Goal: Task Accomplishment & Management: Complete application form

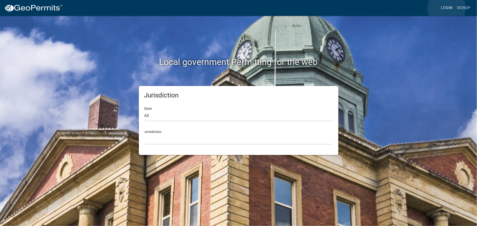
click at [446, 8] on link "Login" at bounding box center [447, 8] width 16 height 10
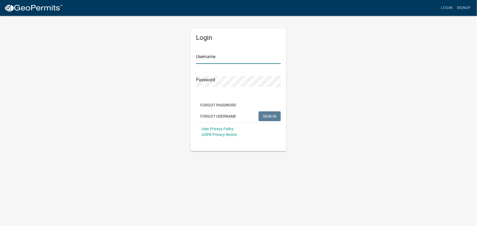
type input "kjhouse"
click at [325, 97] on div "Login Username kjhouse Password Forgot Password Forgot Username SIGN IN User Pr…" at bounding box center [238, 83] width 311 height 136
click at [270, 117] on span "SIGN IN" at bounding box center [269, 116] width 13 height 4
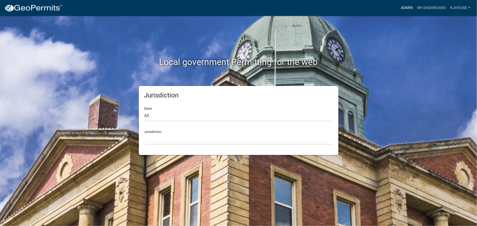
click at [402, 8] on link "Admin" at bounding box center [406, 8] width 16 height 10
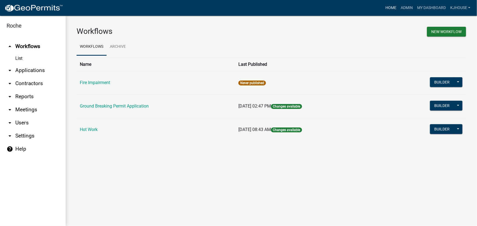
click at [389, 10] on link "Home" at bounding box center [390, 8] width 15 height 10
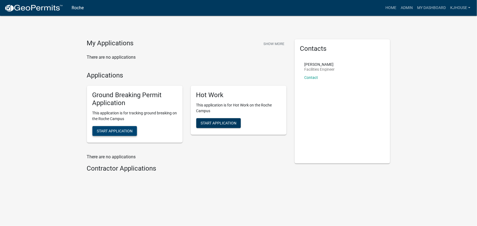
click at [111, 131] on span "Start Application" at bounding box center [115, 131] width 36 height 4
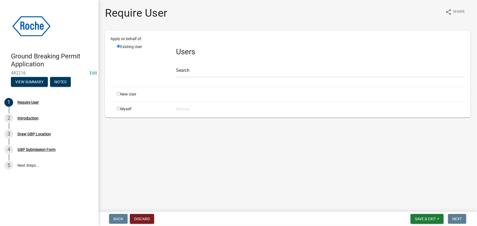
click at [117, 107] on input "radio" at bounding box center [119, 109] width 4 height 4
radio input "true"
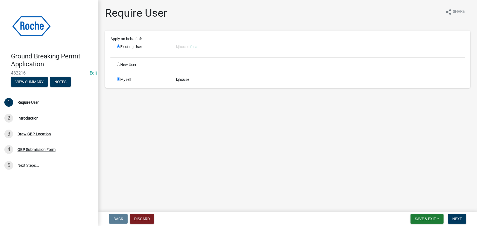
radio input "false"
click at [458, 219] on span "Next" at bounding box center [457, 219] width 10 height 4
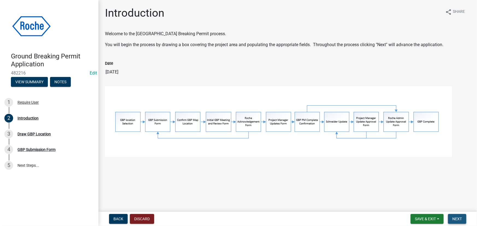
click at [457, 218] on span "Next" at bounding box center [457, 219] width 10 height 4
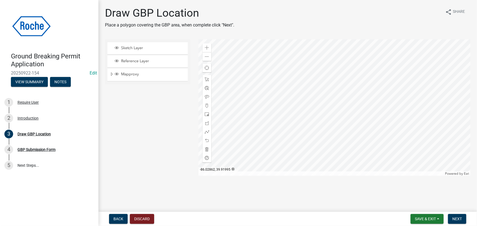
click at [327, 123] on div at bounding box center [334, 107] width 272 height 137
click at [206, 48] on span at bounding box center [207, 48] width 4 height 4
click at [302, 61] on div at bounding box center [334, 107] width 272 height 137
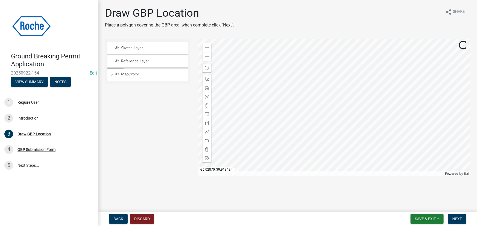
click at [345, 119] on div at bounding box center [334, 107] width 272 height 137
click at [206, 48] on span at bounding box center [207, 48] width 4 height 4
click at [293, 125] on div at bounding box center [334, 107] width 272 height 137
click at [208, 124] on span at bounding box center [207, 123] width 4 height 4
click at [243, 55] on div at bounding box center [334, 107] width 272 height 137
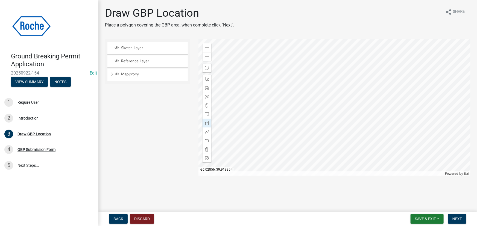
click at [369, 55] on div at bounding box center [334, 107] width 272 height 137
click at [368, 99] on div at bounding box center [334, 107] width 272 height 137
click at [242, 97] on div at bounding box center [334, 107] width 272 height 137
click at [243, 55] on div at bounding box center [334, 107] width 272 height 137
click at [460, 221] on span "Next" at bounding box center [457, 219] width 10 height 4
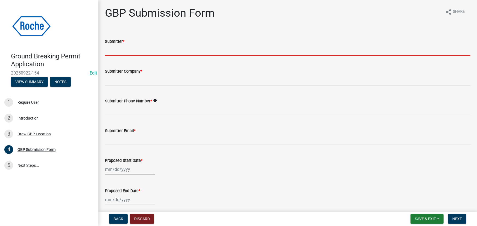
click at [125, 47] on input "Submitter *" at bounding box center [287, 50] width 365 height 11
type input "[PERSON_NAME] House"
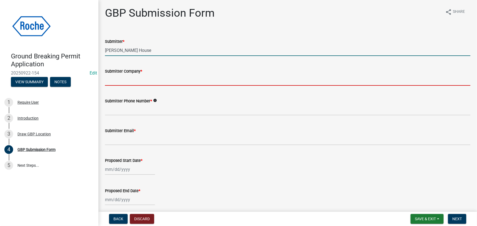
drag, startPoint x: 131, startPoint y: 81, endPoint x: 133, endPoint y: 86, distance: 5.0
click at [131, 81] on input "Submitter Company *" at bounding box center [287, 80] width 365 height 11
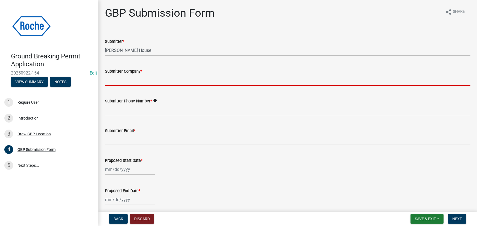
type input "Roche Diagnostics"
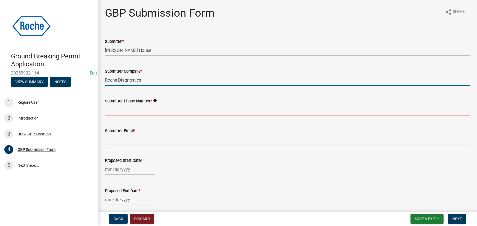
type input "3174370421"
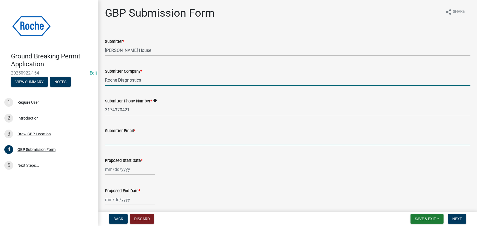
type input "[PERSON_NAME][DOMAIN_NAME][EMAIL_ADDRESS][PERSON_NAME][DOMAIN_NAME]"
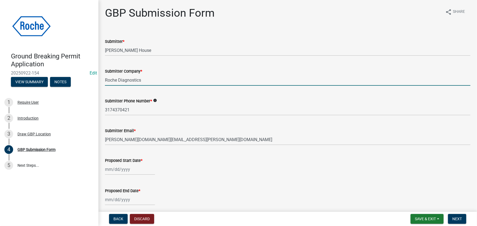
scroll to position [49, 0]
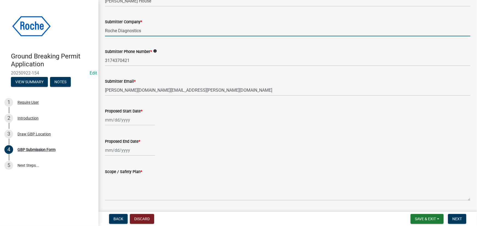
click at [110, 119] on div at bounding box center [130, 119] width 50 height 11
select select "9"
select select "2025"
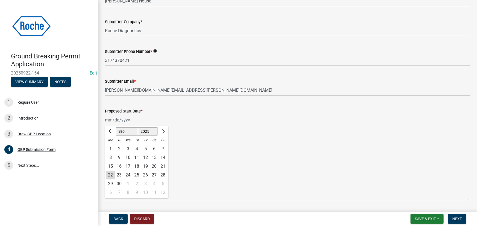
click at [118, 174] on div "23" at bounding box center [119, 175] width 9 height 9
type input "[DATE]"
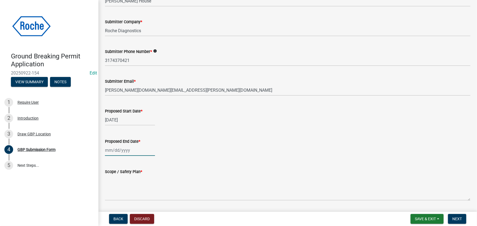
select select "9"
select select "2025"
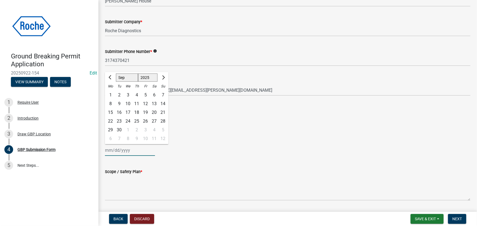
click at [109, 150] on div "[PERSON_NAME] Feb Mar Apr [PERSON_NAME][DATE] Oct Nov [DATE] 1526 1527 1528 152…" at bounding box center [130, 150] width 50 height 11
click at [155, 139] on div "11" at bounding box center [154, 138] width 9 height 9
type input "[DATE]"
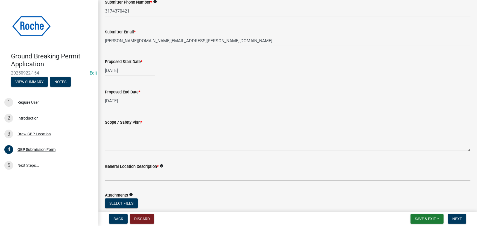
scroll to position [99, 0]
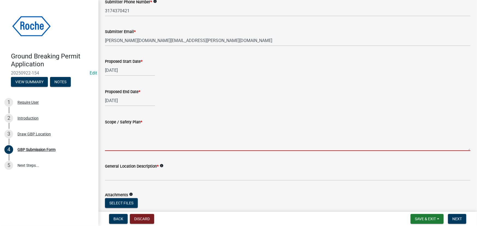
click at [109, 133] on textarea "Scope / Safety Plan *" at bounding box center [287, 138] width 365 height 26
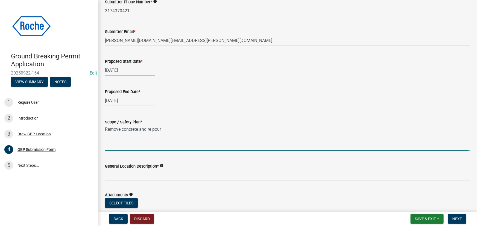
type textarea "Remove concrete and re pour"
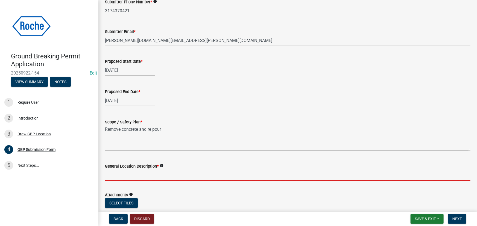
click at [112, 176] on input "General Location Description *" at bounding box center [287, 175] width 365 height 11
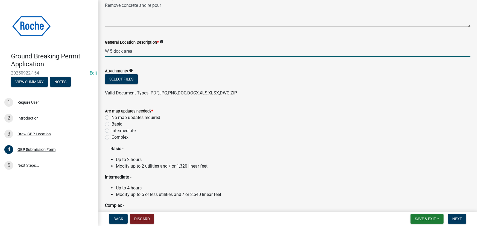
scroll to position [223, 0]
type input "W 5 dock area"
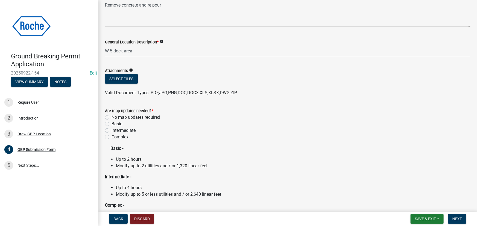
click at [111, 117] on label "No map updates required" at bounding box center [135, 117] width 49 height 7
click at [111, 117] on input "No map updates required" at bounding box center [113, 116] width 4 height 4
radio input "true"
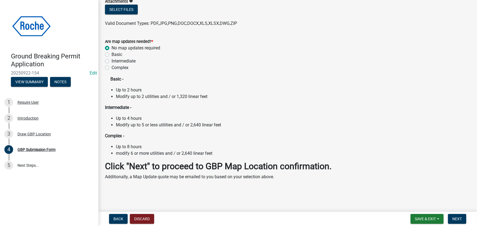
scroll to position [293, 0]
click at [458, 220] on span "Next" at bounding box center [457, 219] width 10 height 4
